Goal: Information Seeking & Learning: Learn about a topic

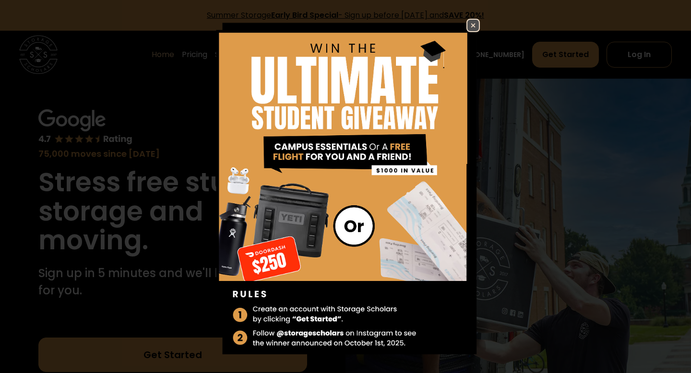
scroll to position [0, 0]
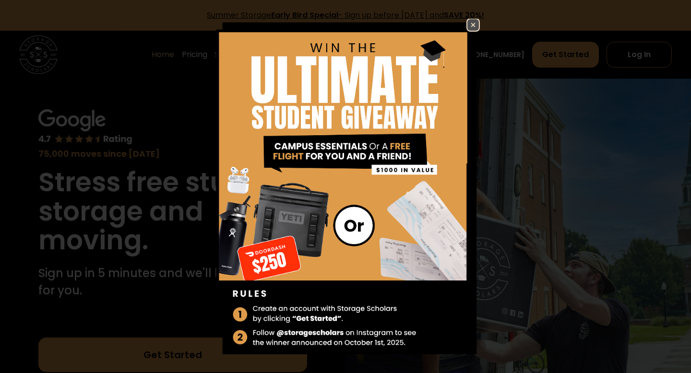
click at [469, 23] on img at bounding box center [473, 25] width 12 height 12
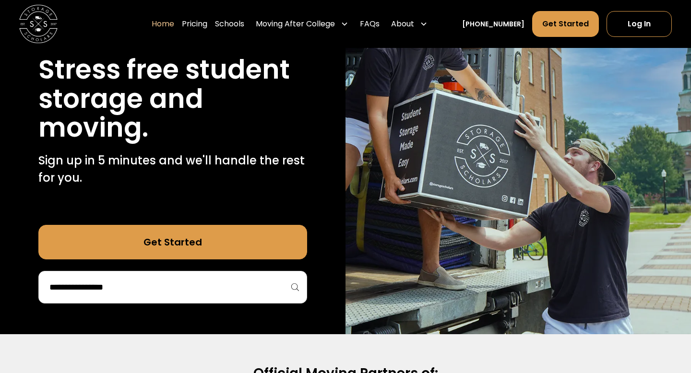
scroll to position [136, 0]
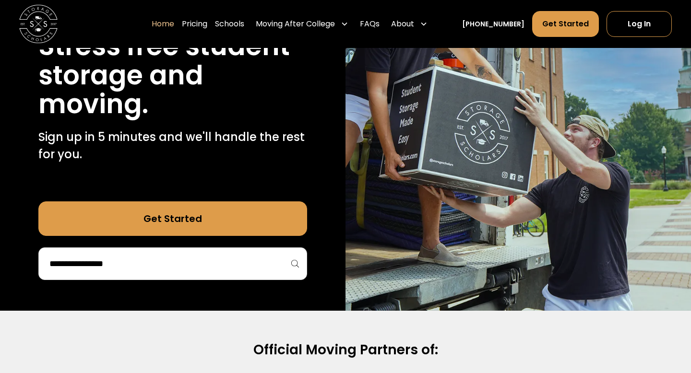
click at [184, 213] on link "Get Started" at bounding box center [172, 218] width 269 height 35
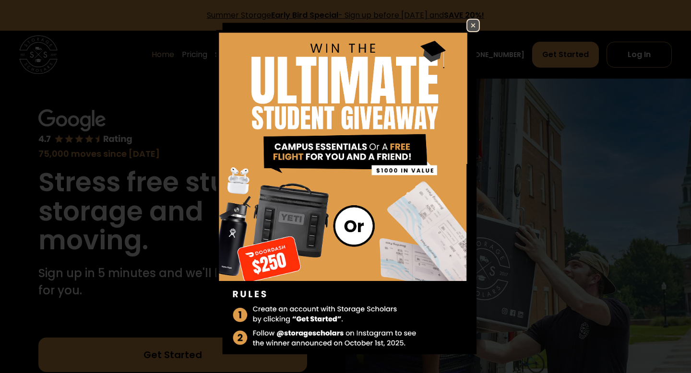
click at [471, 28] on img at bounding box center [473, 26] width 12 height 12
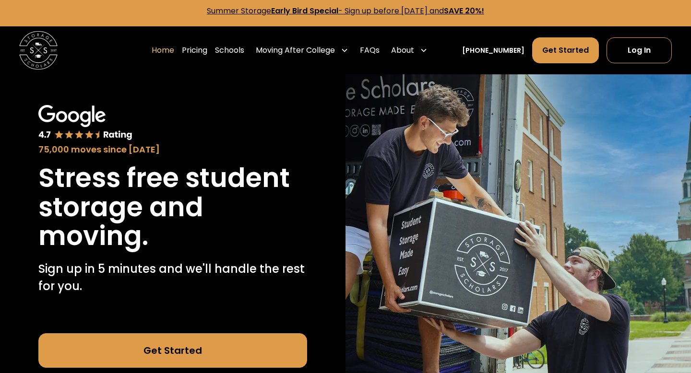
scroll to position [8, 0]
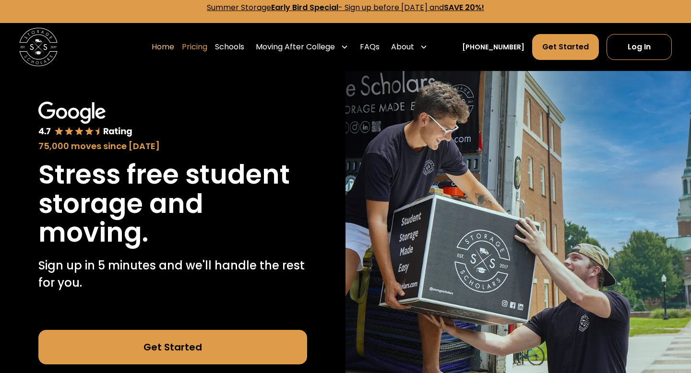
click at [207, 39] on link "Pricing" at bounding box center [194, 47] width 25 height 27
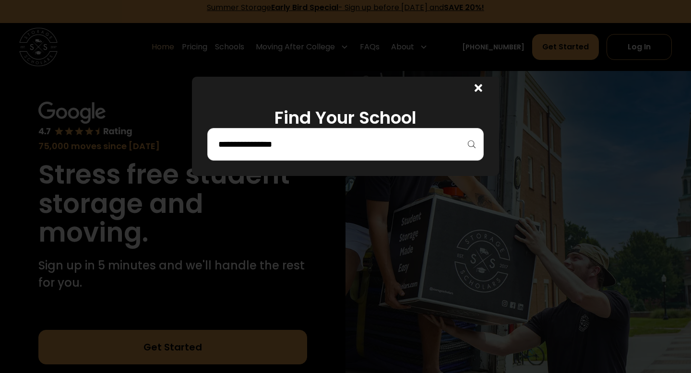
click at [317, 132] on div at bounding box center [345, 144] width 276 height 33
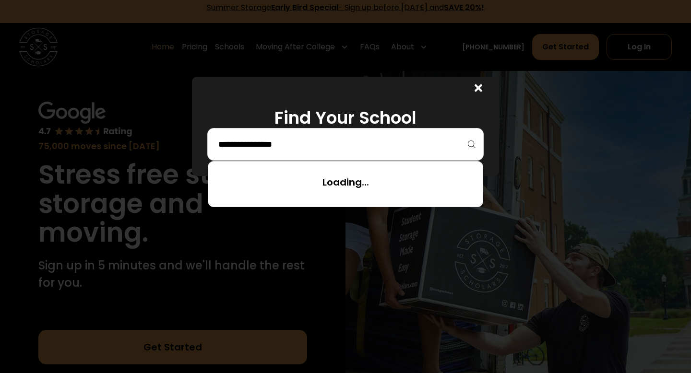
click at [318, 142] on input "search" at bounding box center [345, 144] width 256 height 16
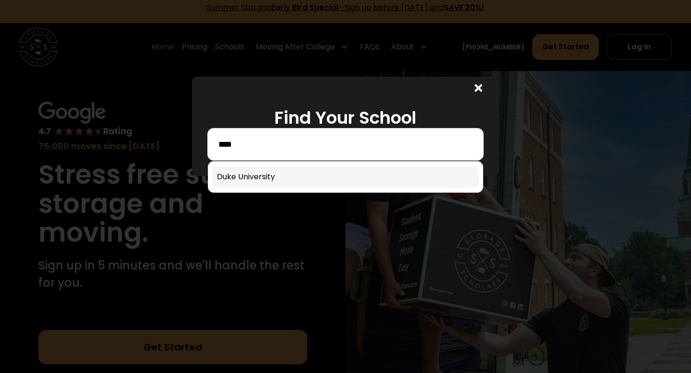
type input "****"
click at [312, 166] on link at bounding box center [345, 176] width 267 height 21
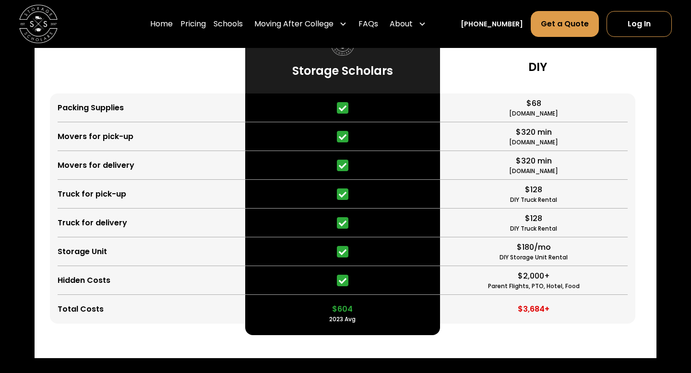
scroll to position [2258, 0]
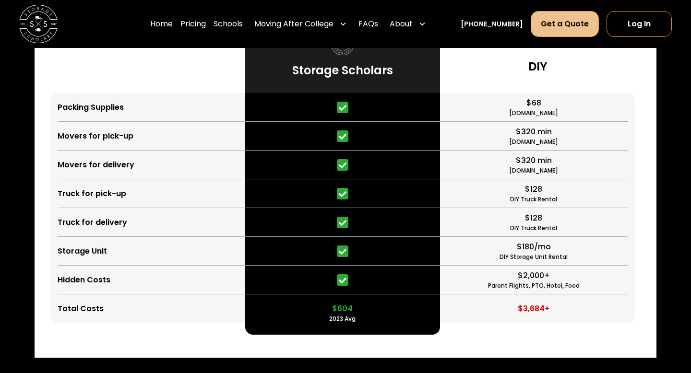
click at [565, 26] on link "Get a Quote" at bounding box center [565, 24] width 68 height 26
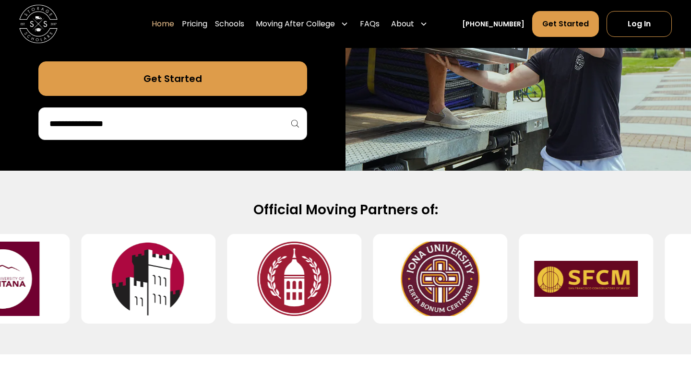
scroll to position [257, 0]
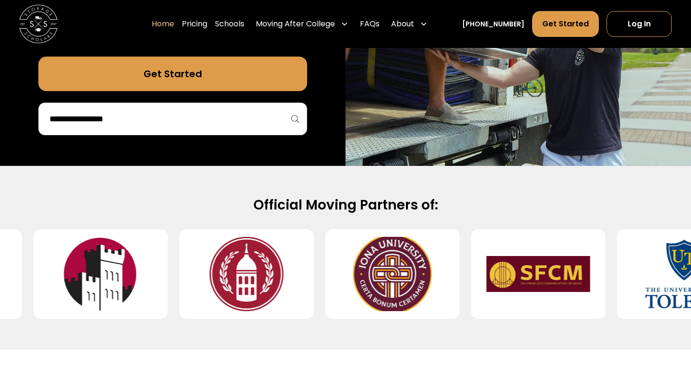
click at [232, 127] on input "search" at bounding box center [172, 119] width 248 height 16
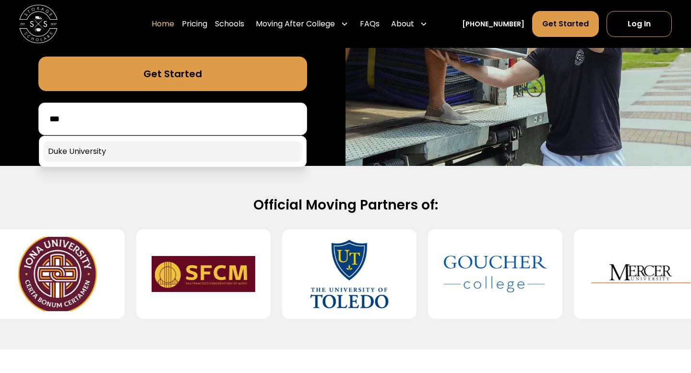
type input "***"
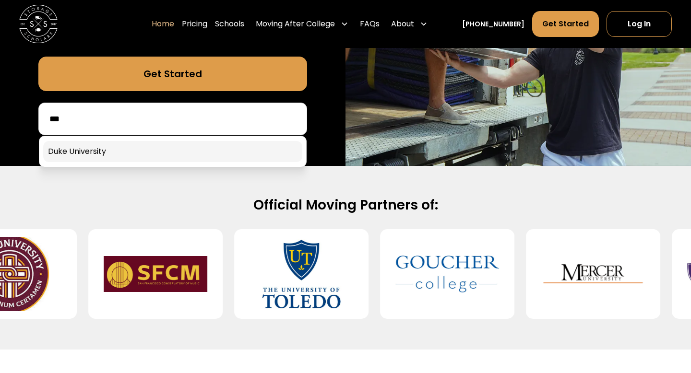
click at [213, 162] on link at bounding box center [172, 151] width 259 height 21
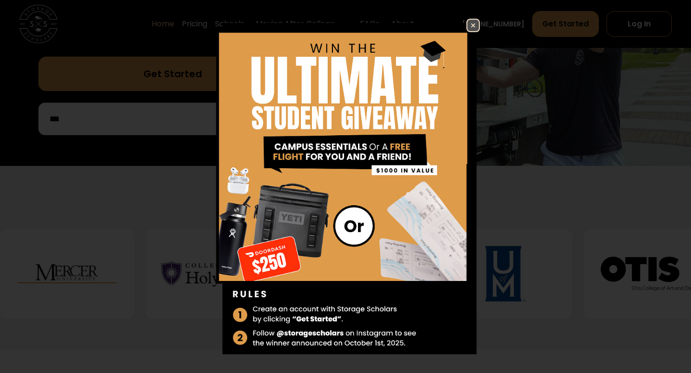
click at [471, 20] on img at bounding box center [473, 26] width 12 height 12
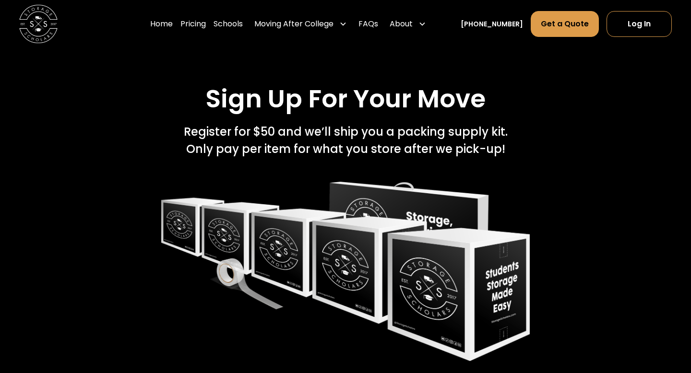
scroll to position [1760, 0]
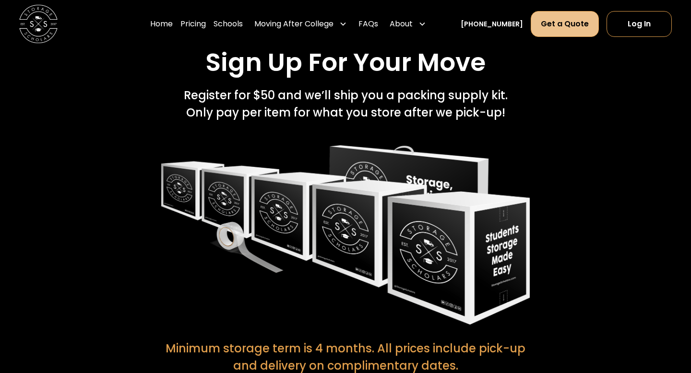
click at [574, 24] on link "Get a Quote" at bounding box center [565, 24] width 68 height 26
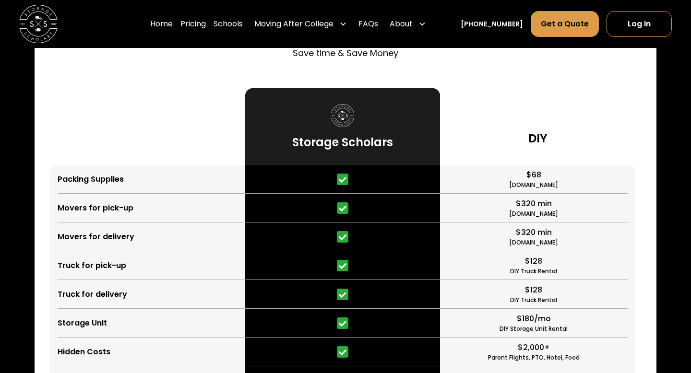
scroll to position [2206, 0]
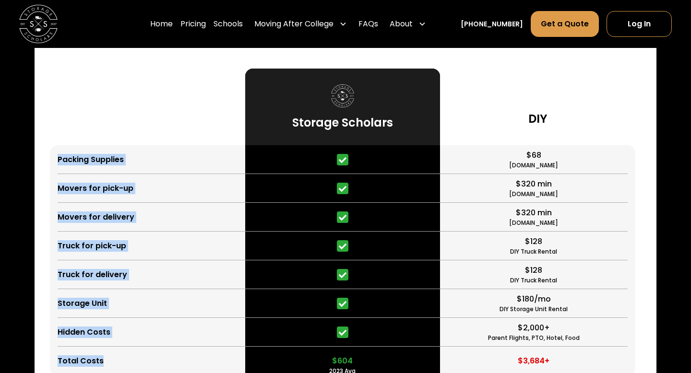
drag, startPoint x: 53, startPoint y: 122, endPoint x: 118, endPoint y: 331, distance: 219.2
click at [118, 331] on div "Packing Supplies Movers for pick-up Movers for delivery Truck for pick-up Truck…" at bounding box center [147, 260] width 195 height 230
click at [39, 128] on div "Storage Scholars vs DIY Save time & Save Money Packing Supplies Movers for pick…" at bounding box center [346, 190] width 622 height 439
drag, startPoint x: 50, startPoint y: 120, endPoint x: 118, endPoint y: 355, distance: 244.6
click at [118, 356] on div "Storage Scholars vs DIY Save time & Save Money Packing Supplies Movers for pick…" at bounding box center [346, 190] width 622 height 439
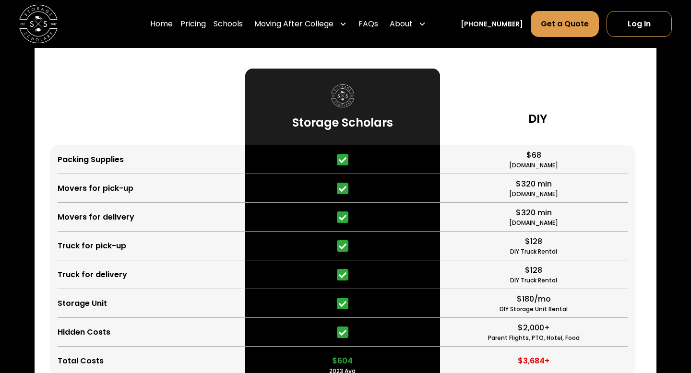
drag, startPoint x: 312, startPoint y: 125, endPoint x: 354, endPoint y: 304, distance: 183.6
click at [354, 304] on div "$604 2023 Avg" at bounding box center [342, 260] width 195 height 230
drag, startPoint x: 363, startPoint y: 337, endPoint x: 332, endPoint y: 323, distance: 34.1
click at [332, 347] on div "$604 2023 Avg" at bounding box center [342, 361] width 195 height 29
click at [342, 367] on div "2023 Avg" at bounding box center [342, 371] width 26 height 9
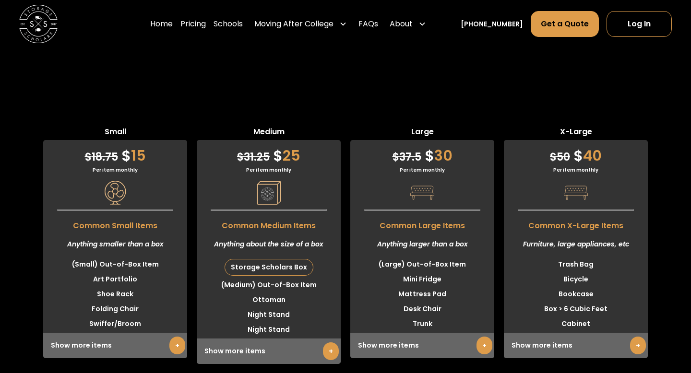
scroll to position [2715, 0]
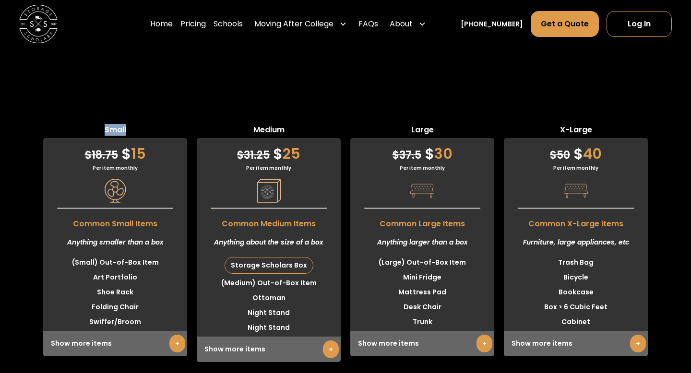
drag, startPoint x: 98, startPoint y: 96, endPoint x: 137, endPoint y: 96, distance: 39.3
click at [137, 124] on span "Small" at bounding box center [115, 131] width 144 height 14
click at [117, 124] on span "Small" at bounding box center [115, 131] width 144 height 14
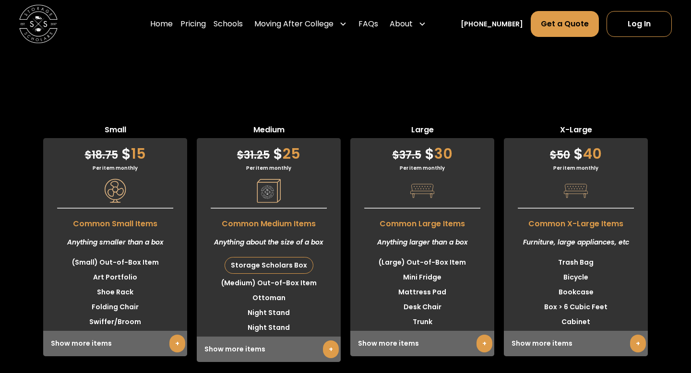
click at [266, 124] on span "Medium" at bounding box center [269, 131] width 144 height 14
click at [424, 124] on span "Large" at bounding box center [422, 131] width 144 height 14
click at [580, 124] on span "X-Large" at bounding box center [576, 131] width 144 height 14
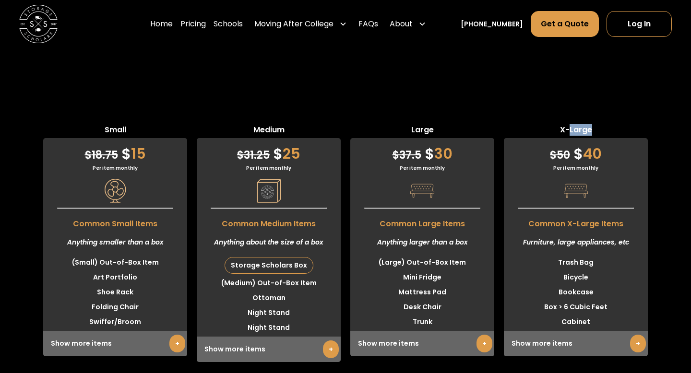
click at [580, 124] on span "X-Large" at bounding box center [576, 131] width 144 height 14
click at [378, 86] on div "Small $ 18.75 $ 15 Per item monthly Common Small Items Anything smaller than a …" at bounding box center [345, 355] width 691 height 554
drag, startPoint x: 408, startPoint y: 94, endPoint x: 438, endPoint y: 94, distance: 30.7
click at [438, 124] on span "Large" at bounding box center [422, 131] width 144 height 14
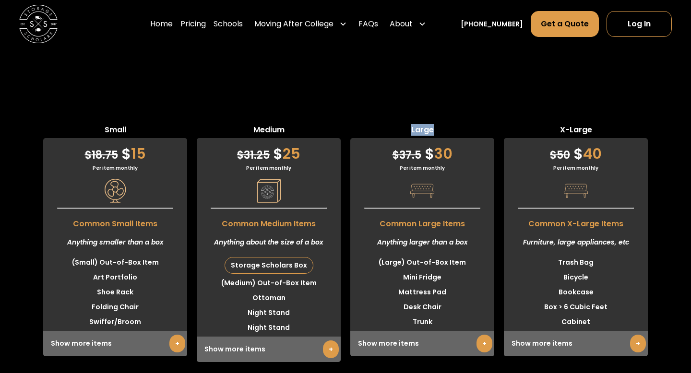
click at [413, 124] on span "Large" at bounding box center [422, 131] width 144 height 14
drag, startPoint x: 82, startPoint y: 119, endPoint x: 142, endPoint y: 119, distance: 60.4
click at [142, 138] on div "$ 18.75 $ 15" at bounding box center [115, 151] width 144 height 26
click at [121, 143] on span "$" at bounding box center [126, 153] width 10 height 21
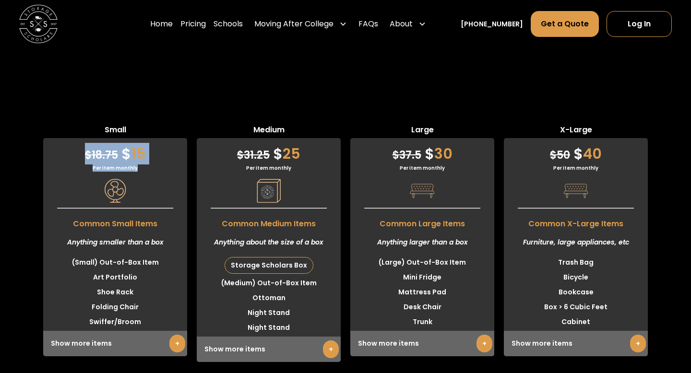
drag, startPoint x: 121, startPoint y: 123, endPoint x: 121, endPoint y: 135, distance: 12.0
click at [121, 138] on div "$ 18.75 $ 15 Per item monthly Common Small Items Anything smaller than a box (S…" at bounding box center [115, 247] width 144 height 218
click at [106, 148] on span "$ 18.75" at bounding box center [101, 155] width 33 height 15
drag, startPoint x: 106, startPoint y: 120, endPoint x: 109, endPoint y: 136, distance: 16.2
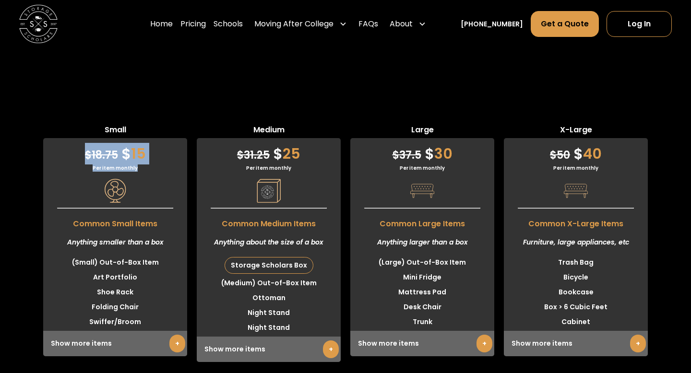
click at [109, 138] on div "$ 18.75 $ 15 Per item monthly Common Small Items Anything smaller than a box (S…" at bounding box center [115, 247] width 144 height 218
click at [79, 143] on div "$ 18.75 $ 15 Per item monthly Common Small Items Anything smaller than a box (S…" at bounding box center [115, 247] width 144 height 218
